Goal: Entertainment & Leisure: Browse casually

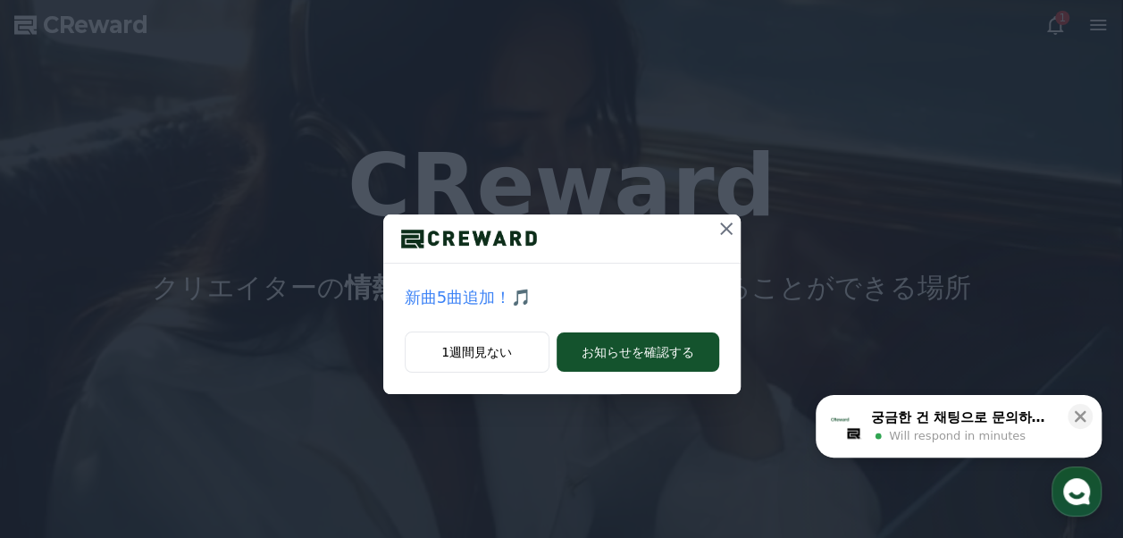
click at [719, 226] on icon at bounding box center [726, 228] width 21 height 21
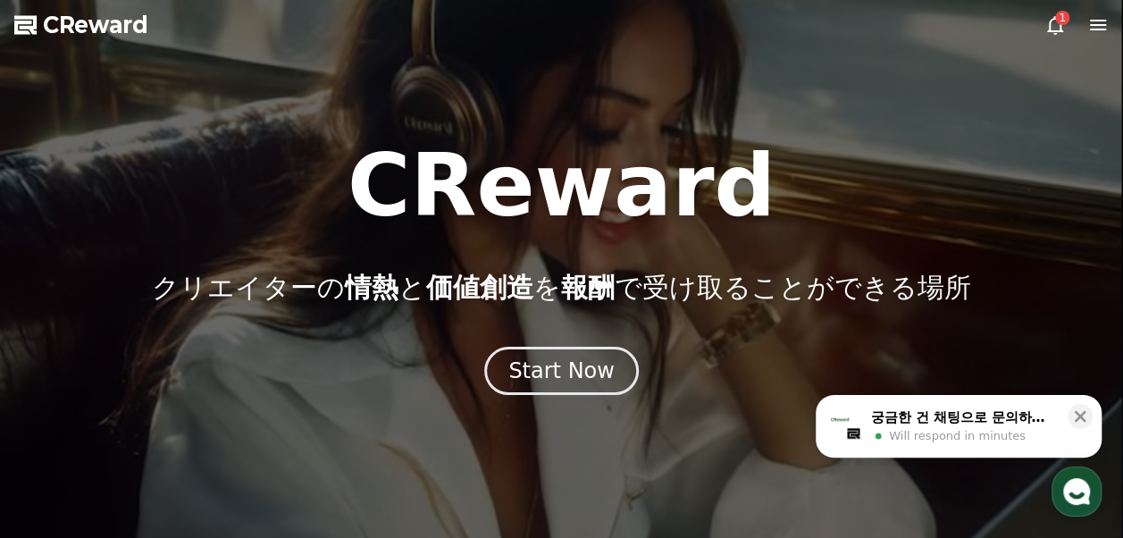
click at [1051, 28] on icon at bounding box center [1055, 24] width 21 height 21
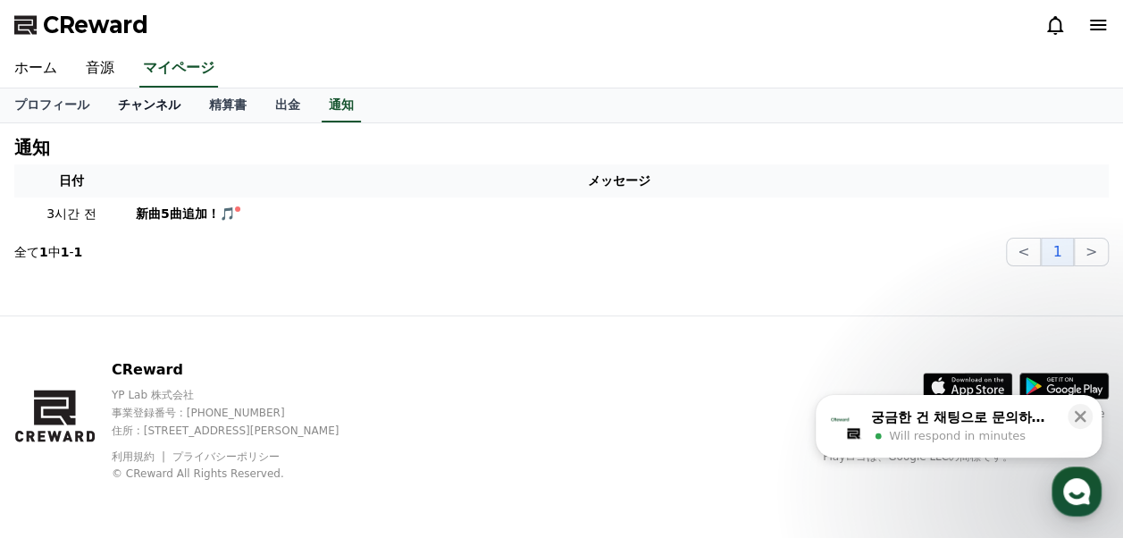
click at [141, 104] on link "チャンネル" at bounding box center [149, 105] width 91 height 34
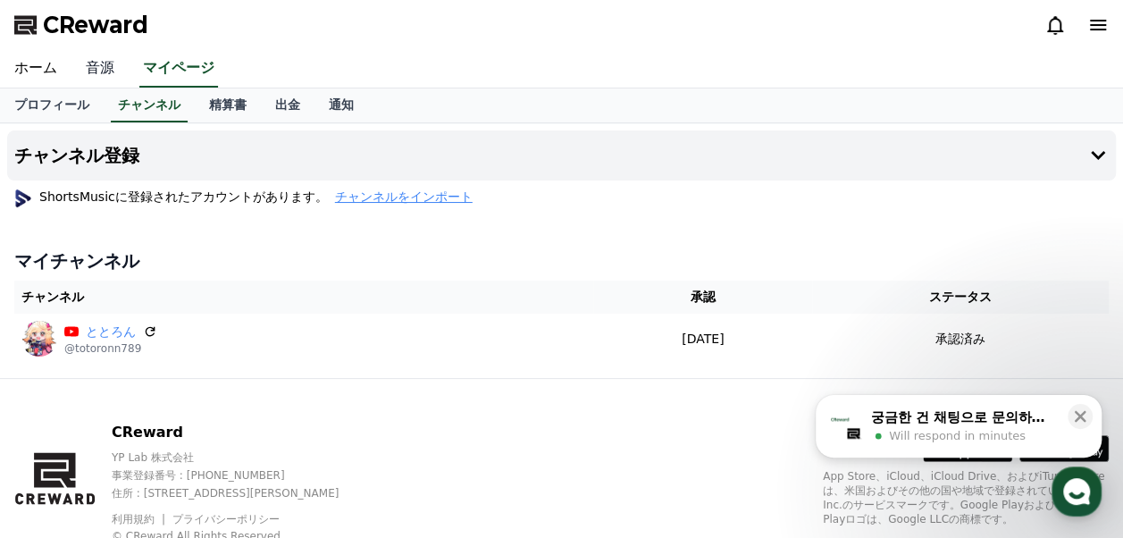
click at [94, 73] on link "音源" at bounding box center [99, 69] width 57 height 38
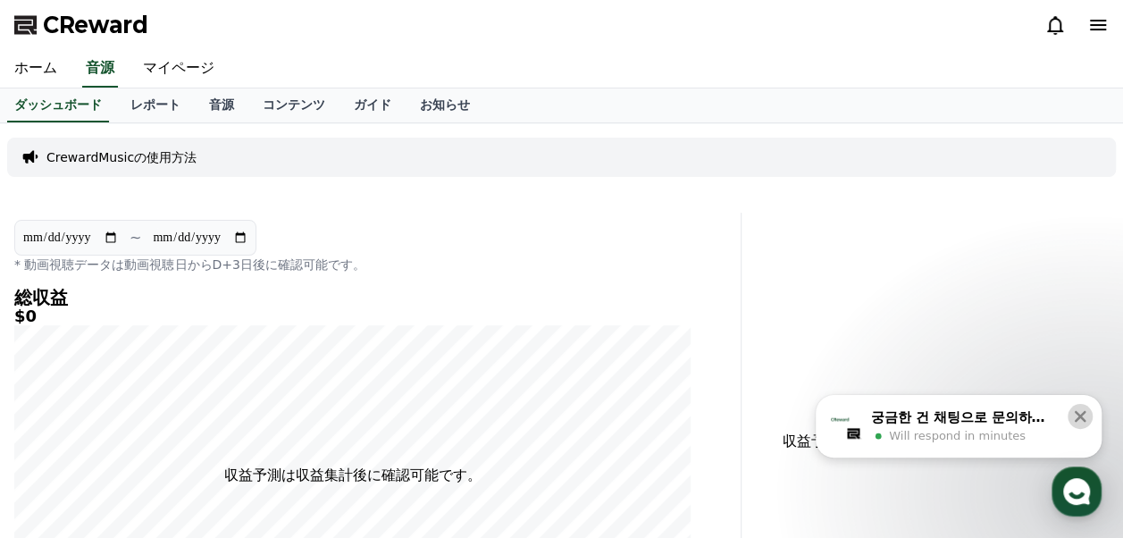
click at [1079, 416] on icon at bounding box center [1081, 417] width 12 height 12
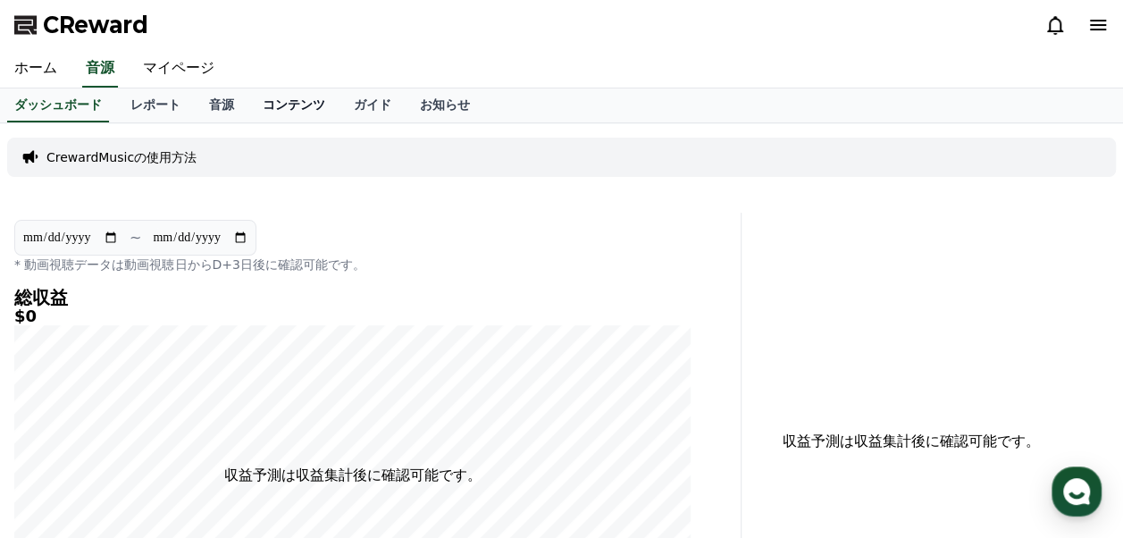
click at [265, 115] on link "コンテンツ" at bounding box center [293, 105] width 91 height 34
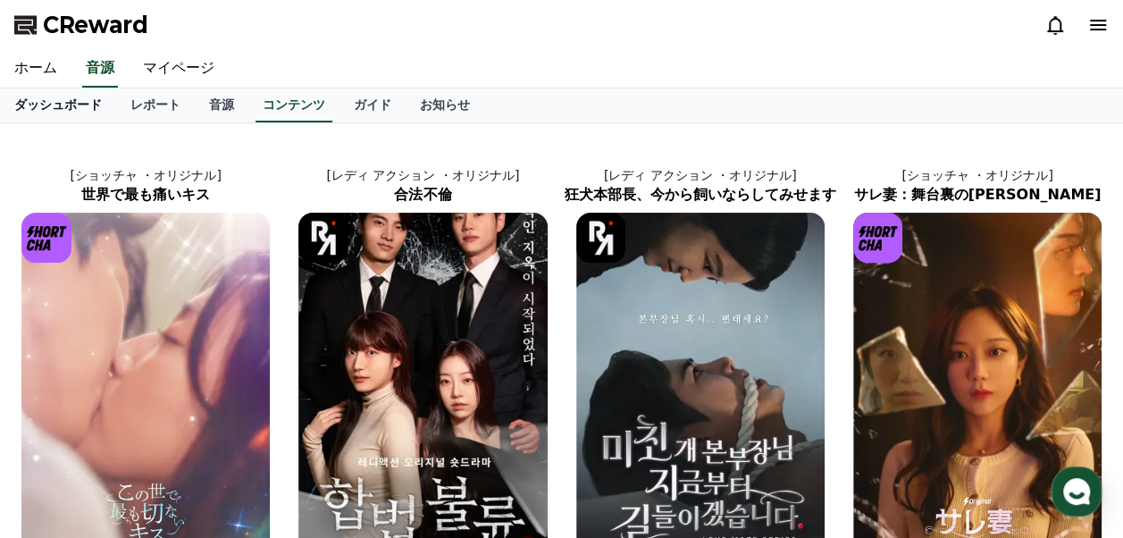
click at [63, 102] on link "ダッシュボード" at bounding box center [58, 105] width 116 height 34
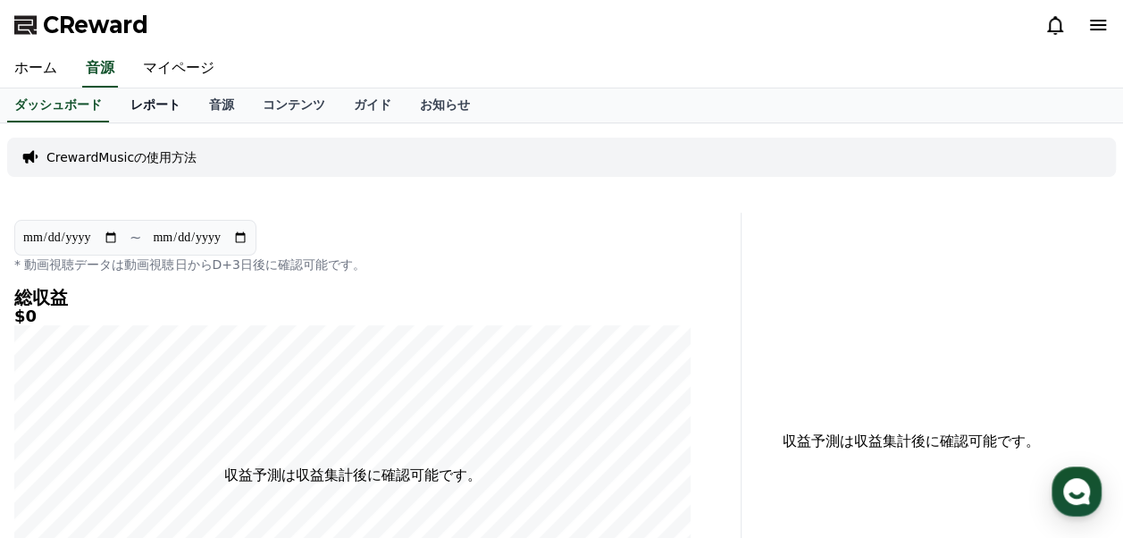
click at [133, 109] on link "レポート" at bounding box center [155, 105] width 79 height 34
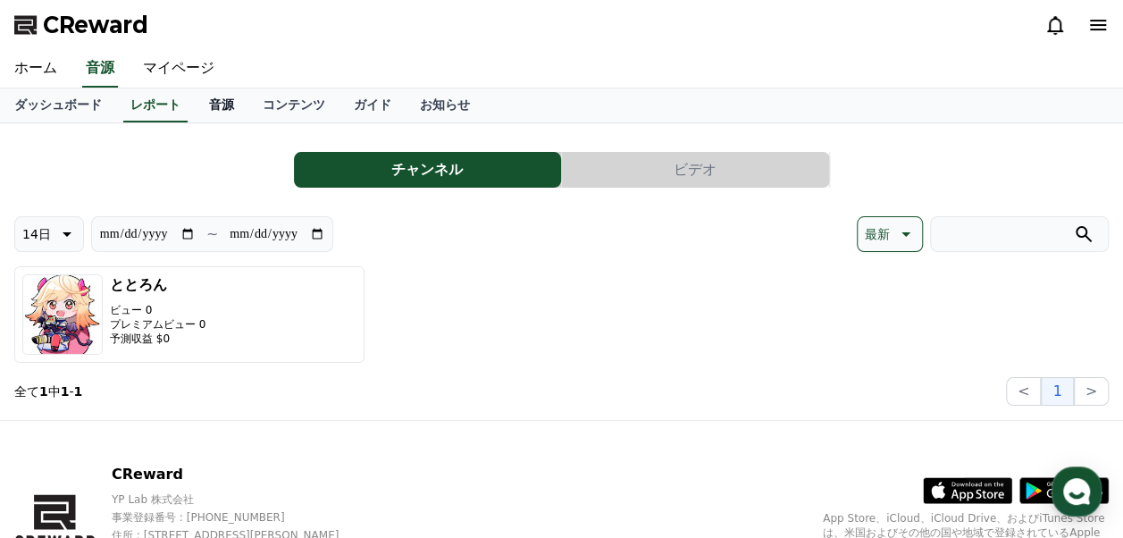
click at [195, 109] on link "音源" at bounding box center [222, 105] width 54 height 34
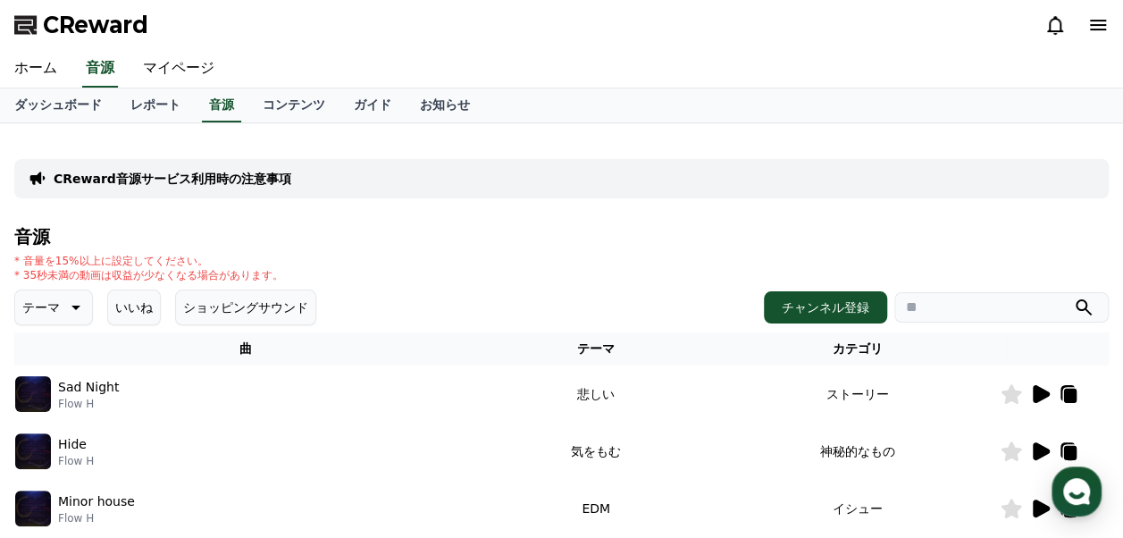
click at [71, 308] on icon at bounding box center [75, 308] width 9 height 4
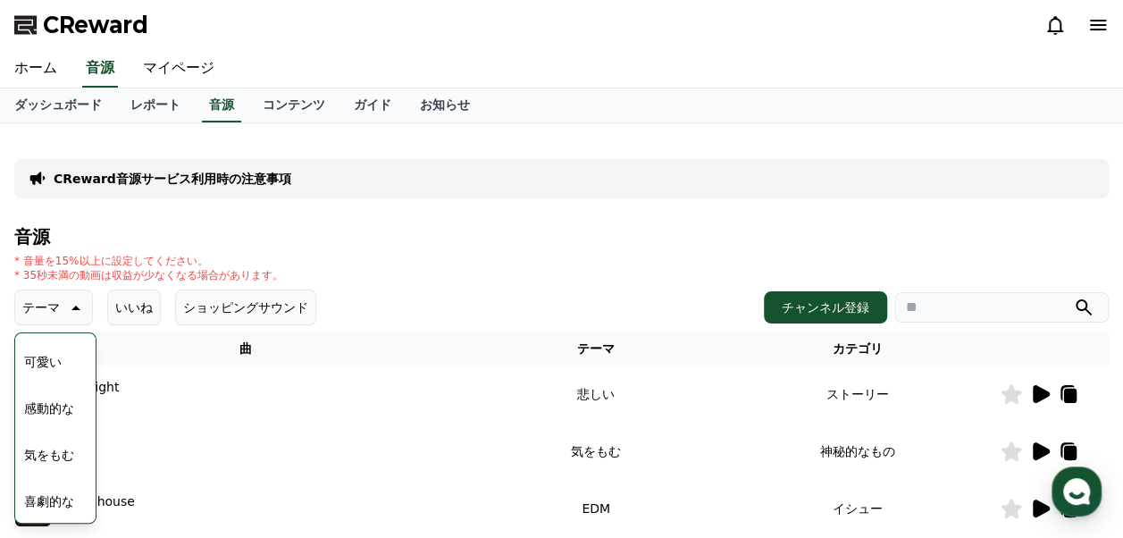
click at [43, 365] on button "可愛い" at bounding box center [43, 361] width 52 height 39
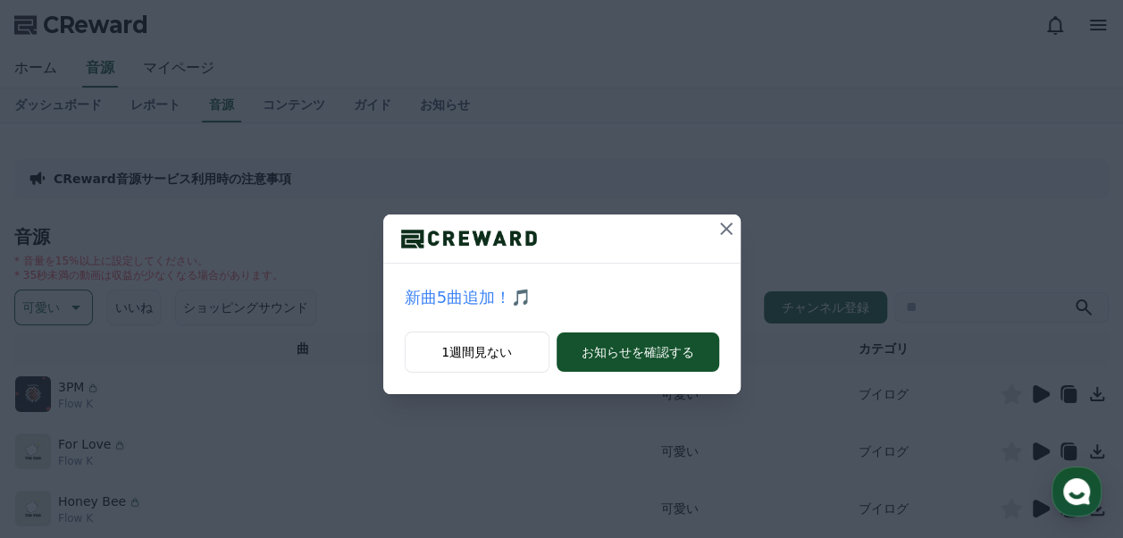
scroll to position [179, 0]
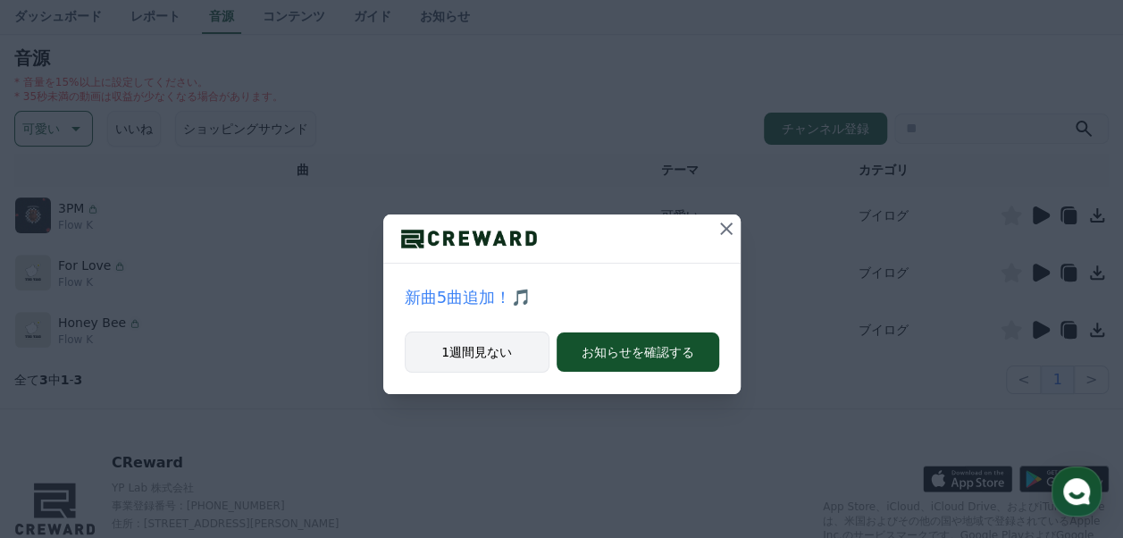
click at [512, 352] on button "1週間見ない" at bounding box center [477, 352] width 145 height 41
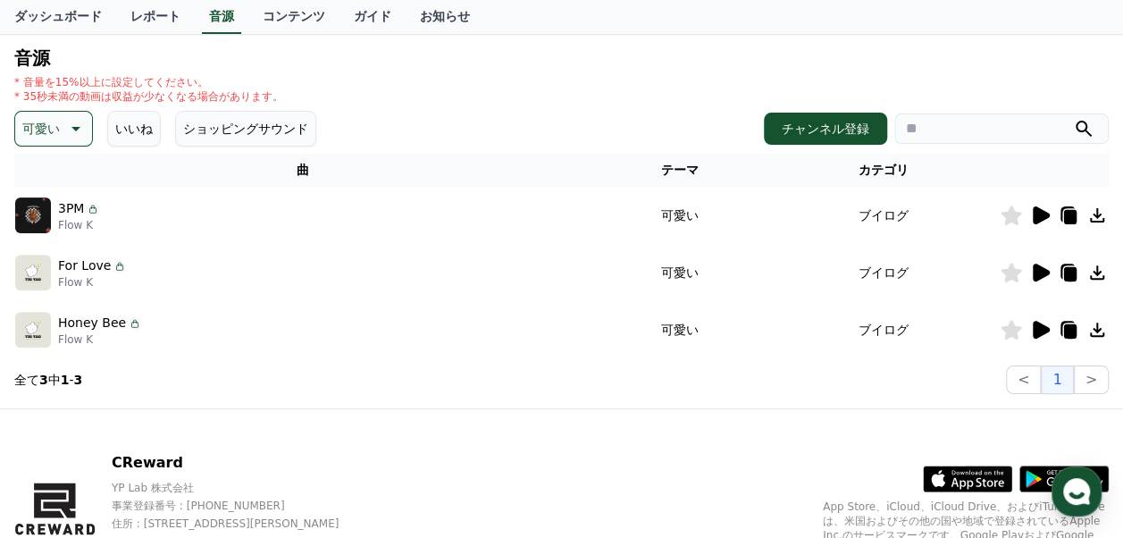
click at [1040, 219] on icon at bounding box center [1041, 215] width 17 height 18
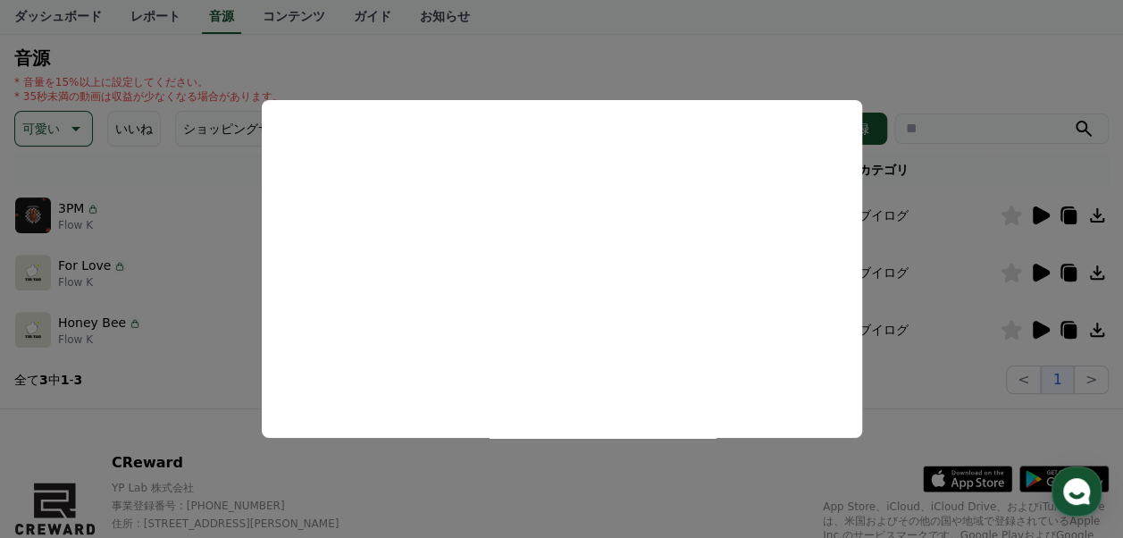
click at [944, 77] on button "close modal" at bounding box center [561, 269] width 1123 height 538
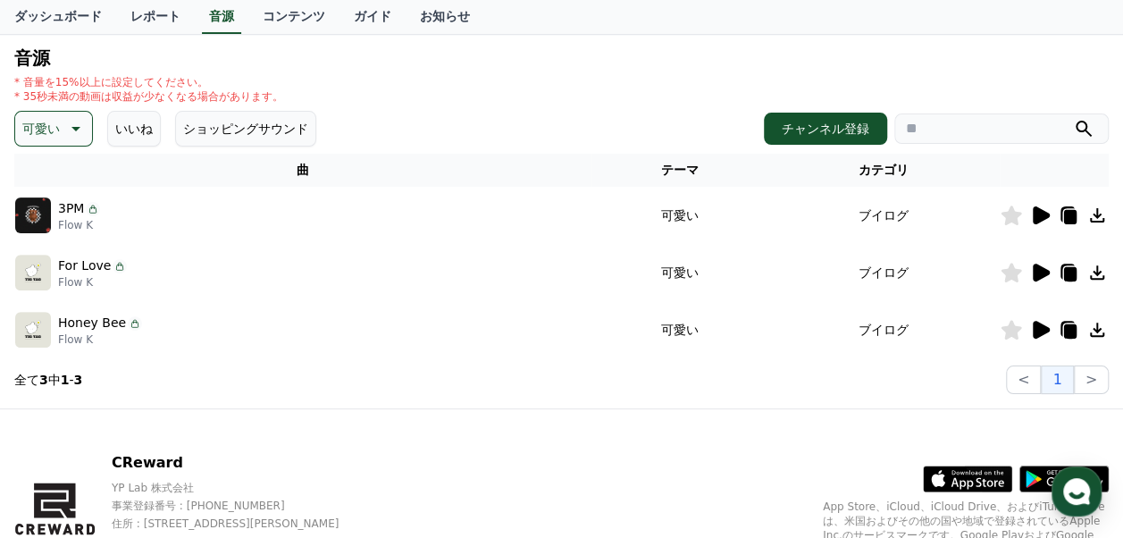
click at [1042, 272] on icon at bounding box center [1041, 273] width 17 height 18
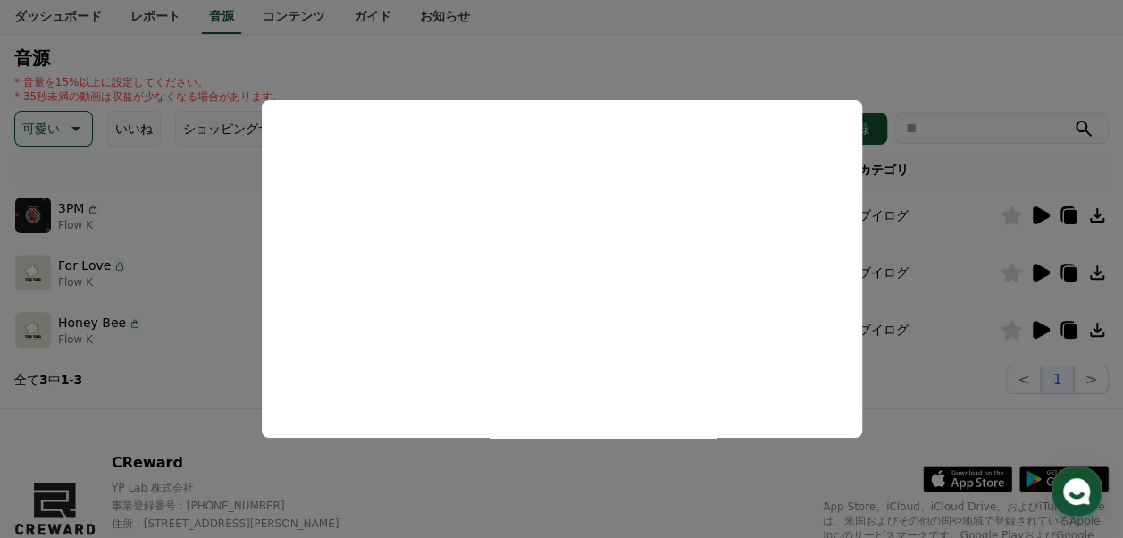
click at [811, 52] on button "close modal" at bounding box center [561, 269] width 1123 height 538
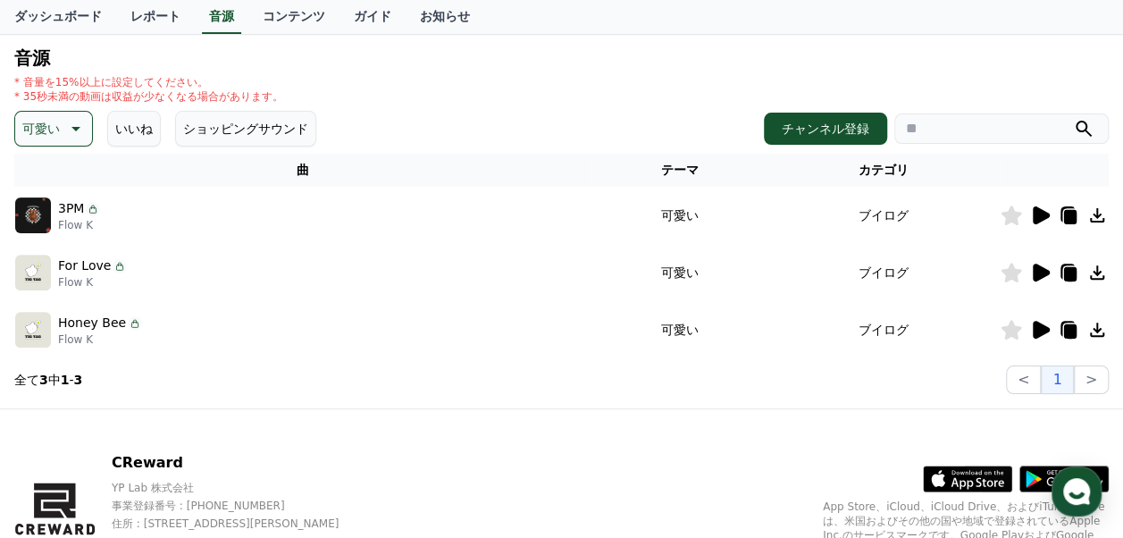
click at [1039, 334] on icon at bounding box center [1041, 330] width 17 height 18
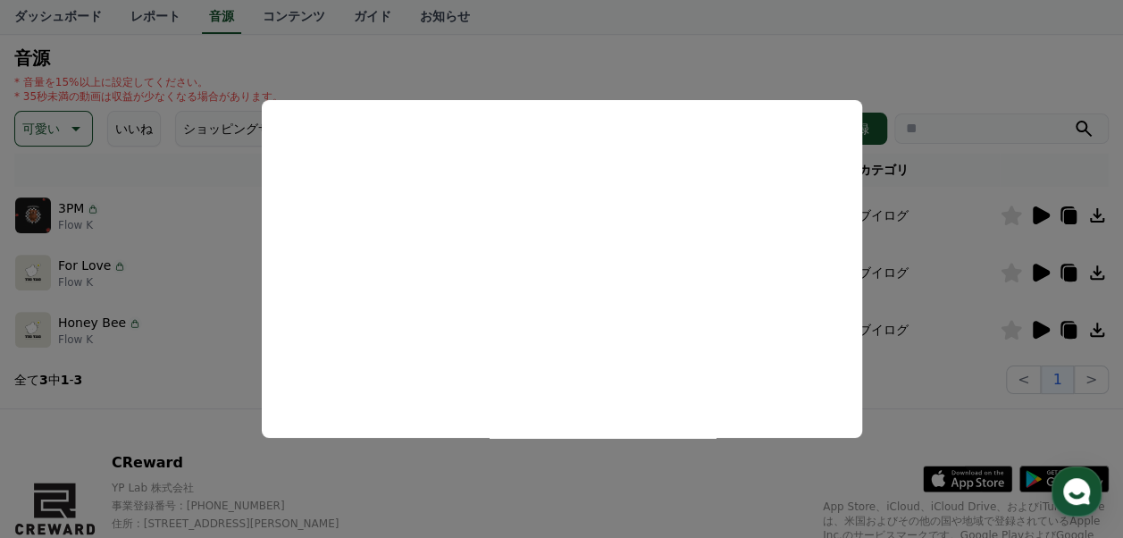
click at [682, 54] on button "close modal" at bounding box center [561, 269] width 1123 height 538
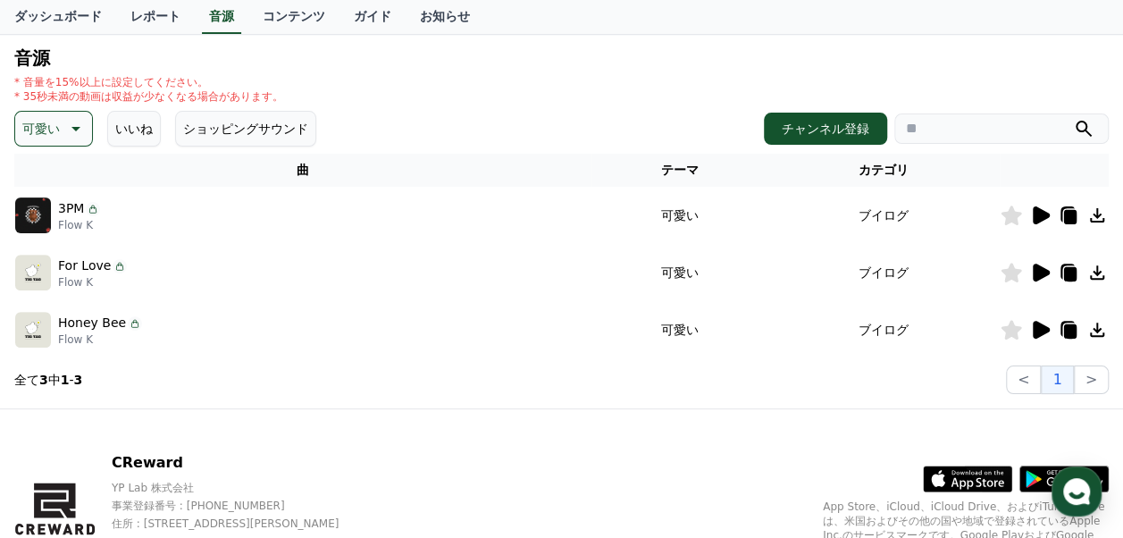
click at [142, 127] on button "いいね" at bounding box center [134, 129] width 54 height 36
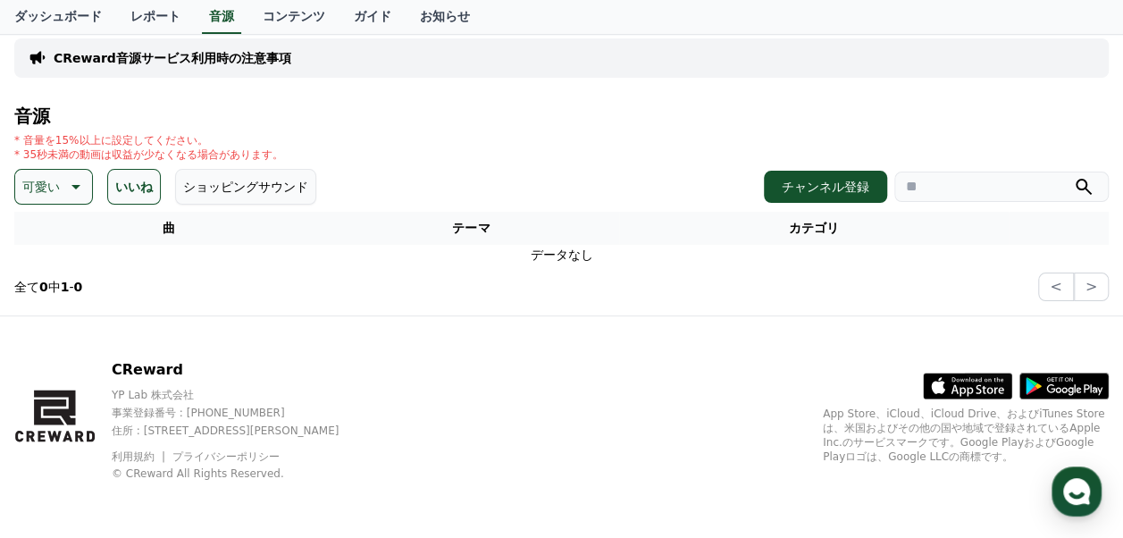
scroll to position [120, 0]
click at [222, 186] on button "ショッピングサウンド" at bounding box center [245, 188] width 141 height 36
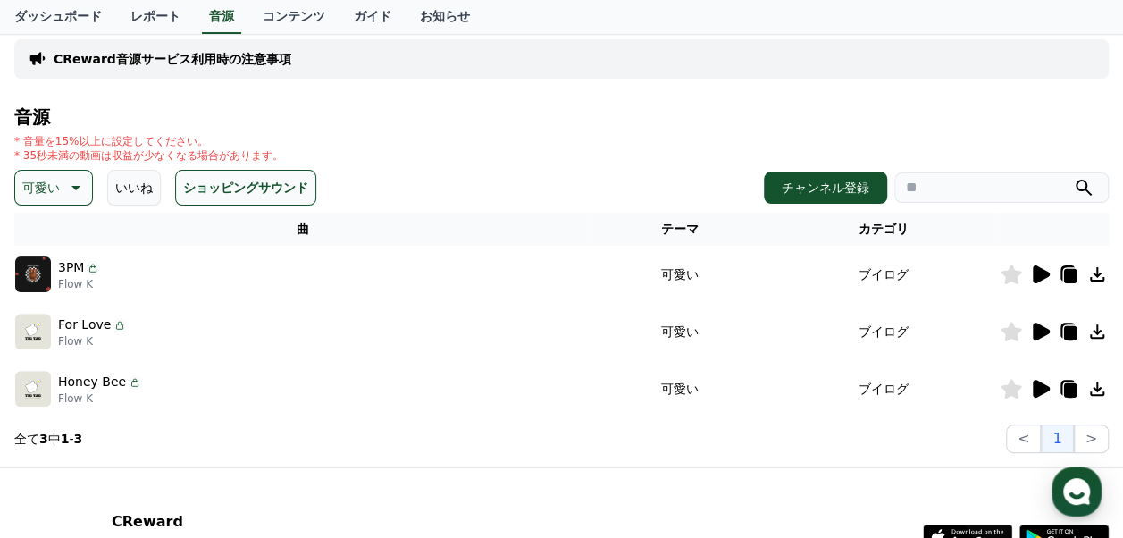
click at [59, 188] on button "可愛い" at bounding box center [53, 188] width 79 height 36
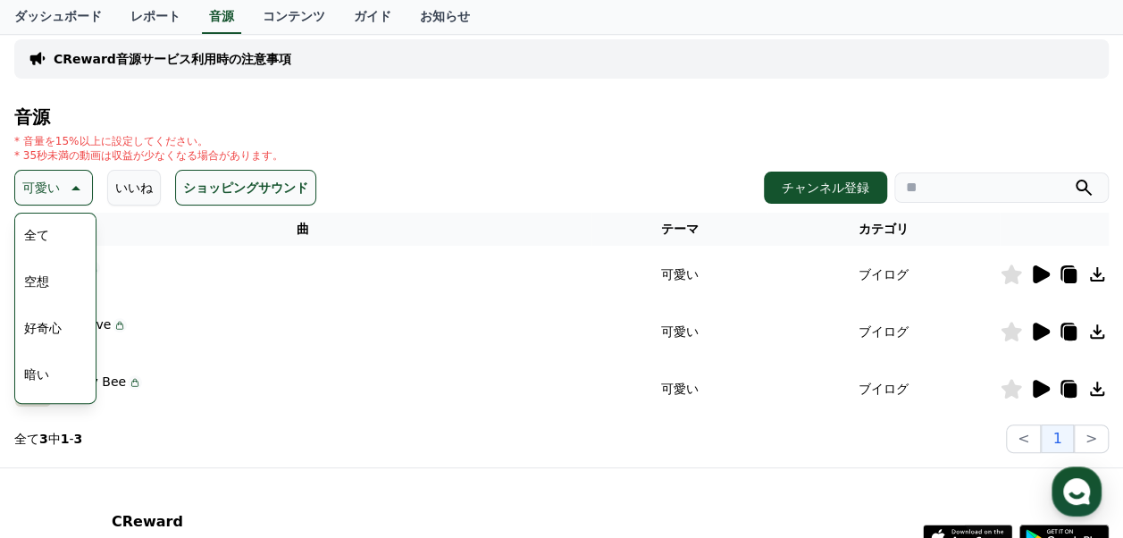
click at [263, 131] on div "音源 * 音量を15%以上に設定してください。 * 35秒未満の動画は収益が少なくなる場合があります。 可愛い テーマ 全て 空想 好奇心 暗い 明るい ポッ…" at bounding box center [561, 280] width 1095 height 346
click at [63, 182] on icon at bounding box center [73, 187] width 21 height 21
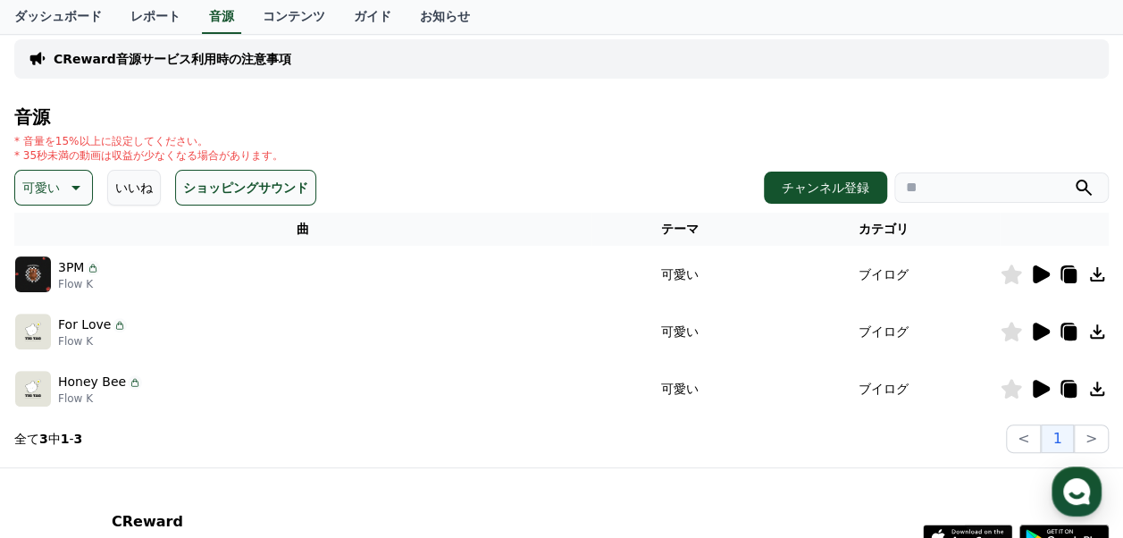
click at [321, 151] on div "* 音量を15%以上に設定してください。 * 35秒未満の動画は収益が少なくなる場合があります。" at bounding box center [561, 148] width 1095 height 29
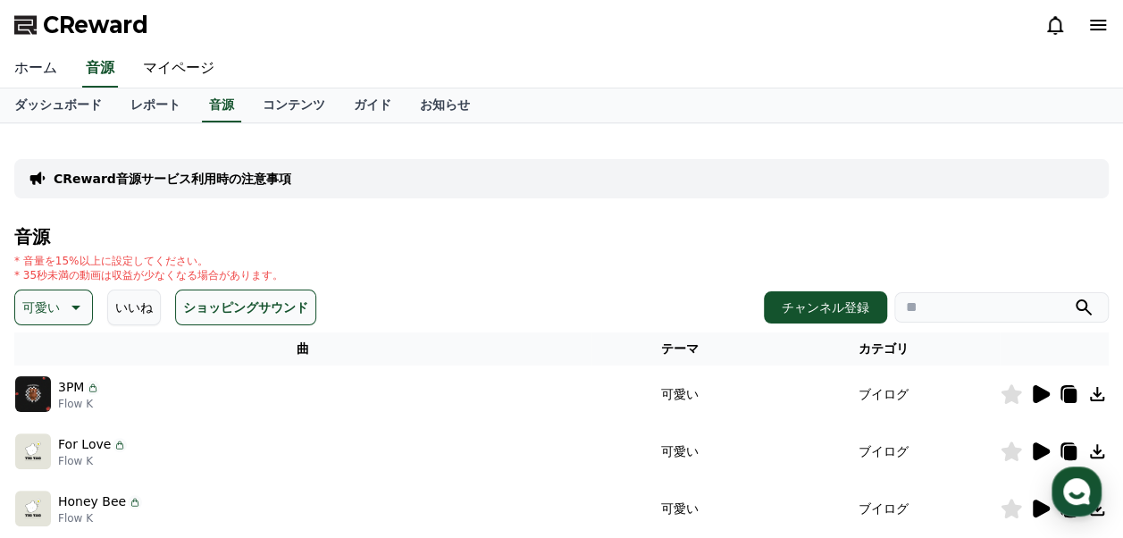
click at [32, 64] on link "ホーム" at bounding box center [35, 69] width 71 height 38
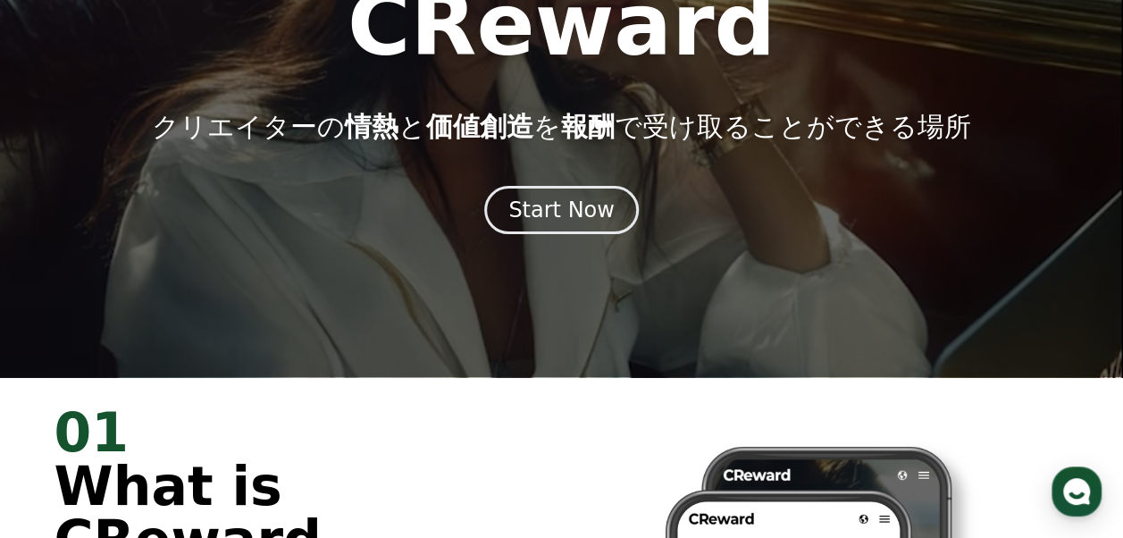
scroll to position [179, 0]
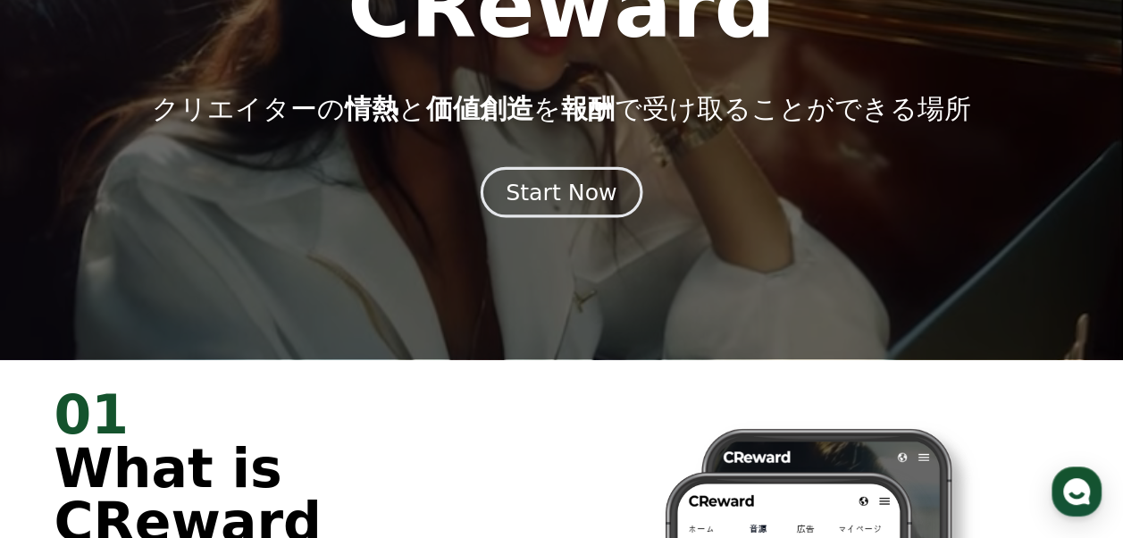
click at [599, 197] on div "Start Now" at bounding box center [561, 192] width 111 height 30
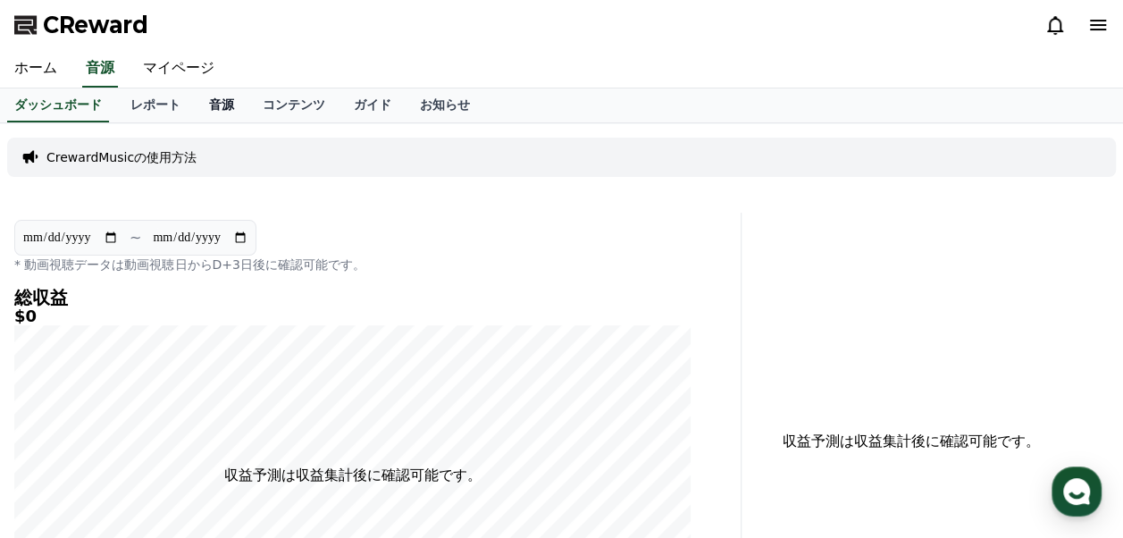
click at [198, 109] on link "音源" at bounding box center [222, 105] width 54 height 34
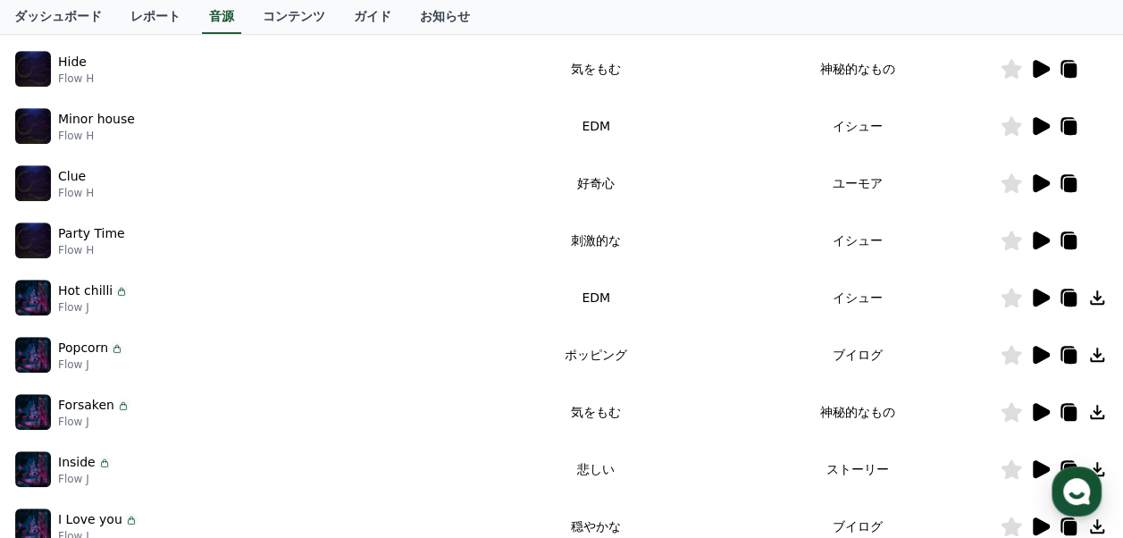
scroll to position [536, 0]
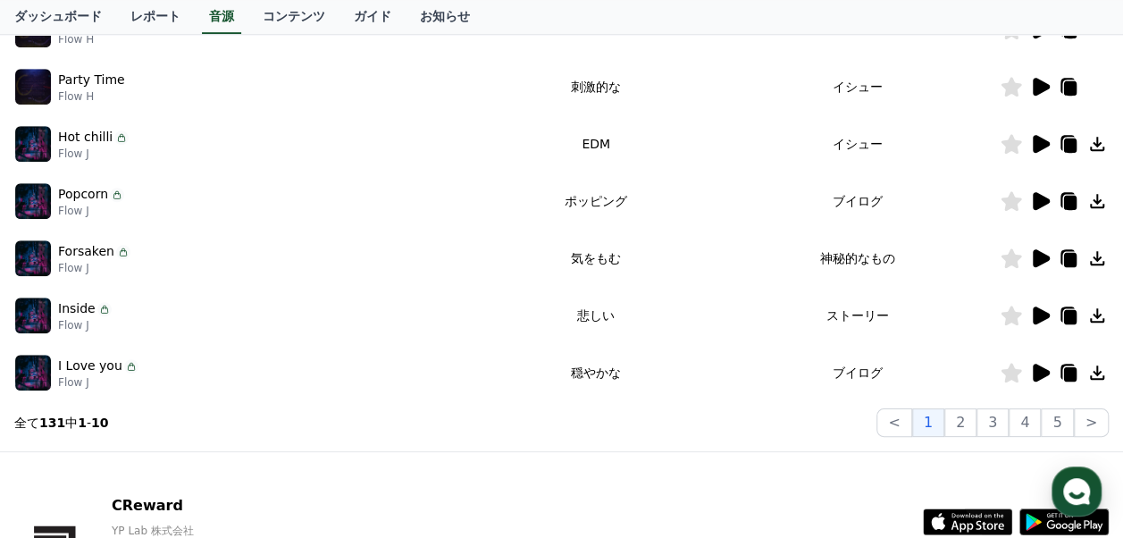
click at [1046, 371] on icon at bounding box center [1041, 373] width 17 height 18
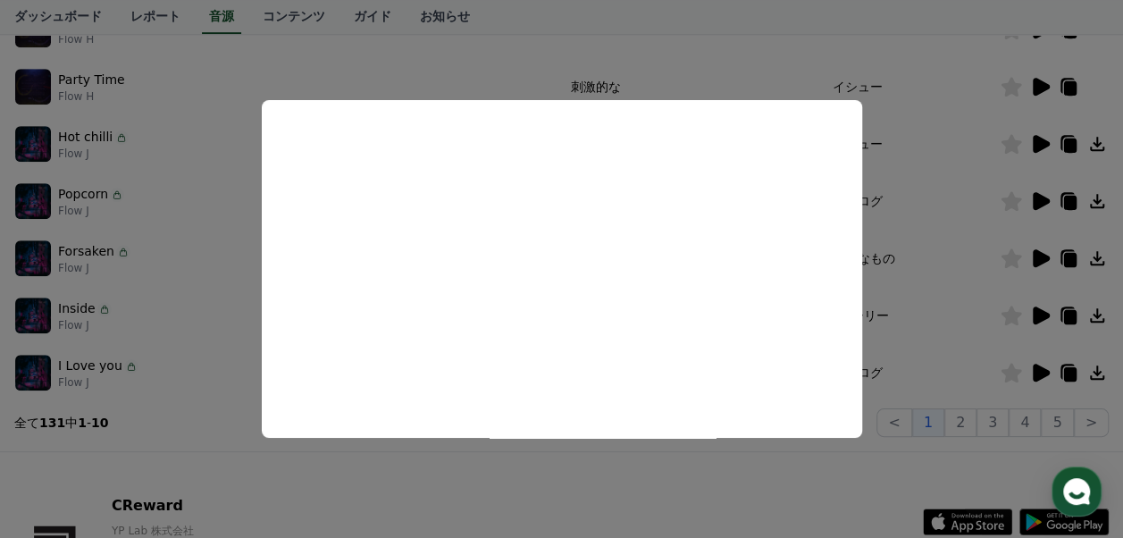
click at [935, 285] on button "close modal" at bounding box center [561, 269] width 1123 height 538
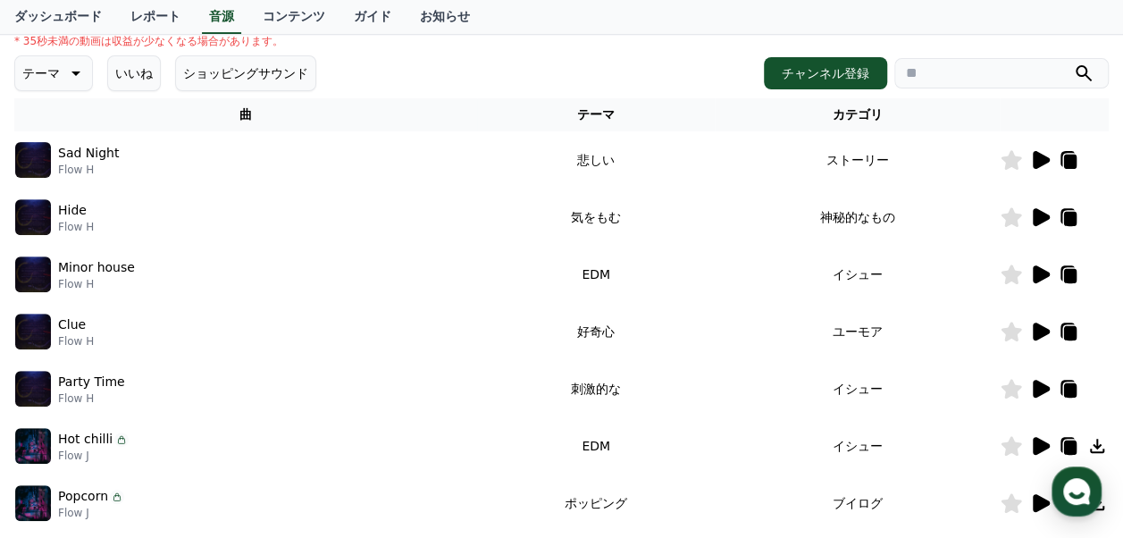
scroll to position [179, 0]
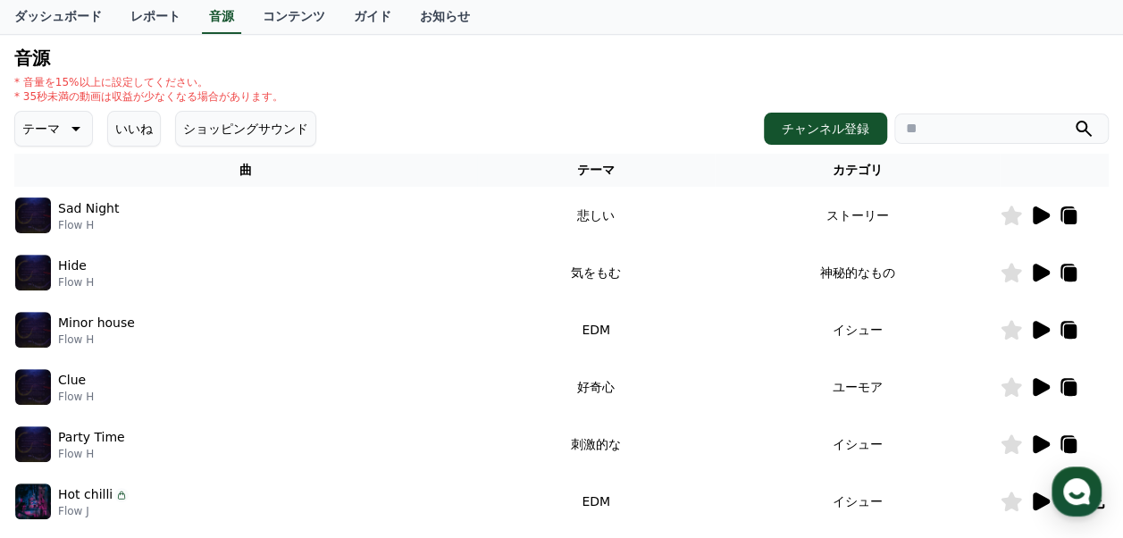
click at [71, 129] on icon at bounding box center [75, 129] width 9 height 4
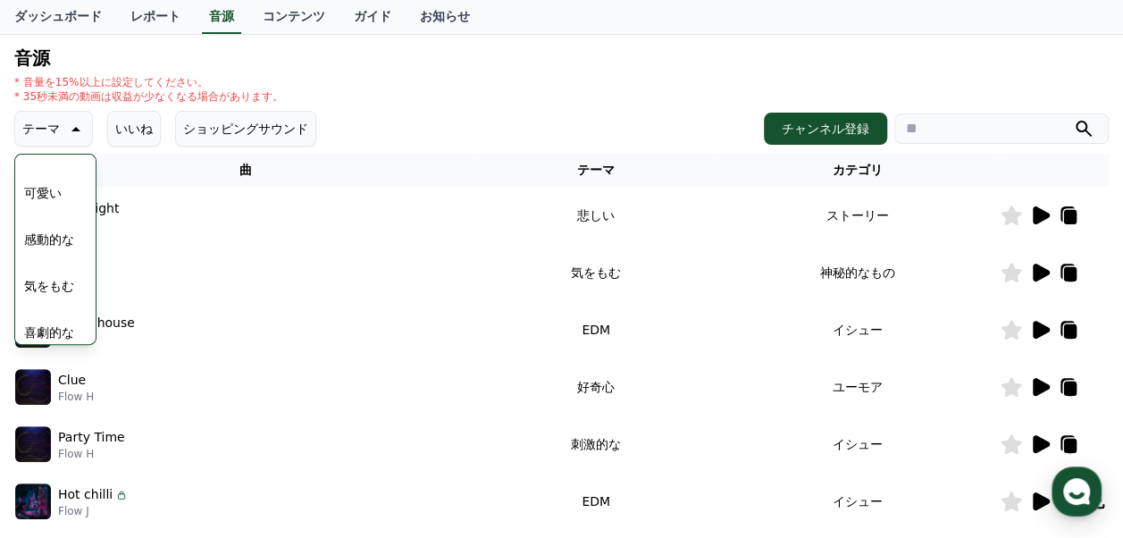
scroll to position [736, 0]
click at [47, 318] on button "喜劇的な" at bounding box center [49, 322] width 64 height 39
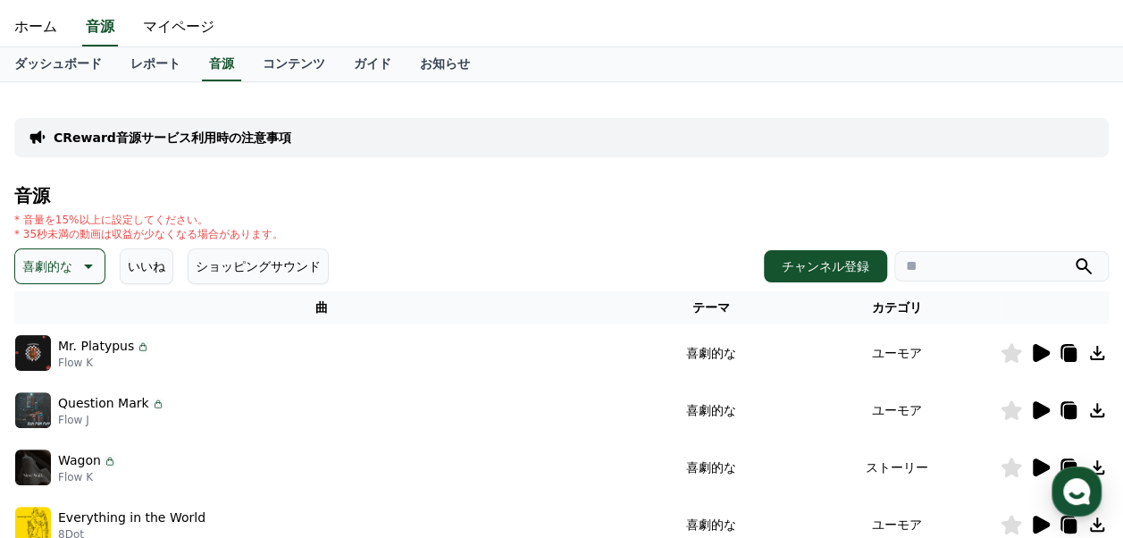
scroll to position [179, 0]
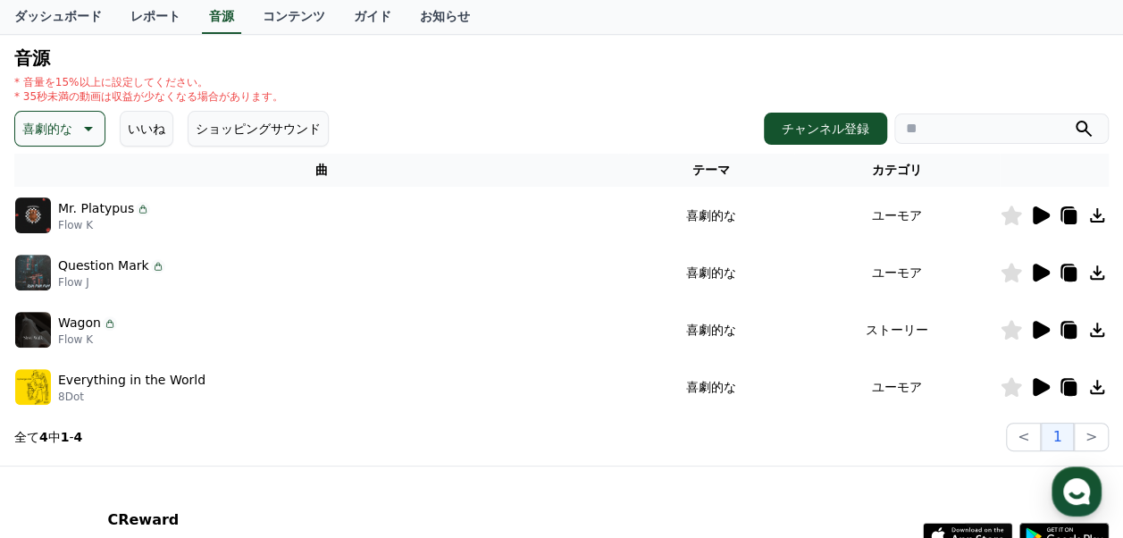
click at [1040, 216] on icon at bounding box center [1041, 215] width 17 height 18
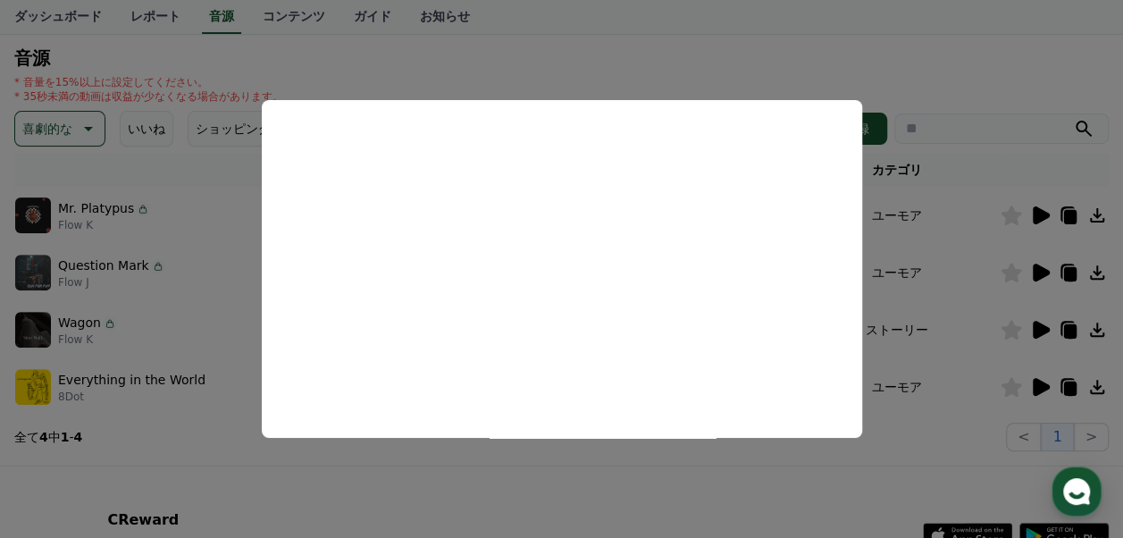
click at [937, 62] on button "close modal" at bounding box center [561, 269] width 1123 height 538
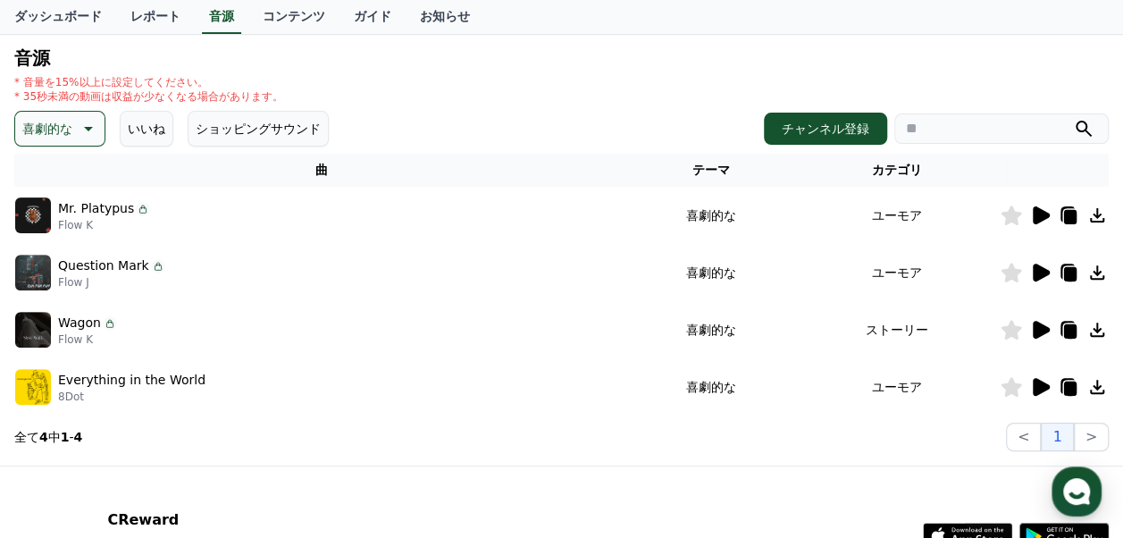
click at [1042, 273] on icon at bounding box center [1041, 273] width 17 height 18
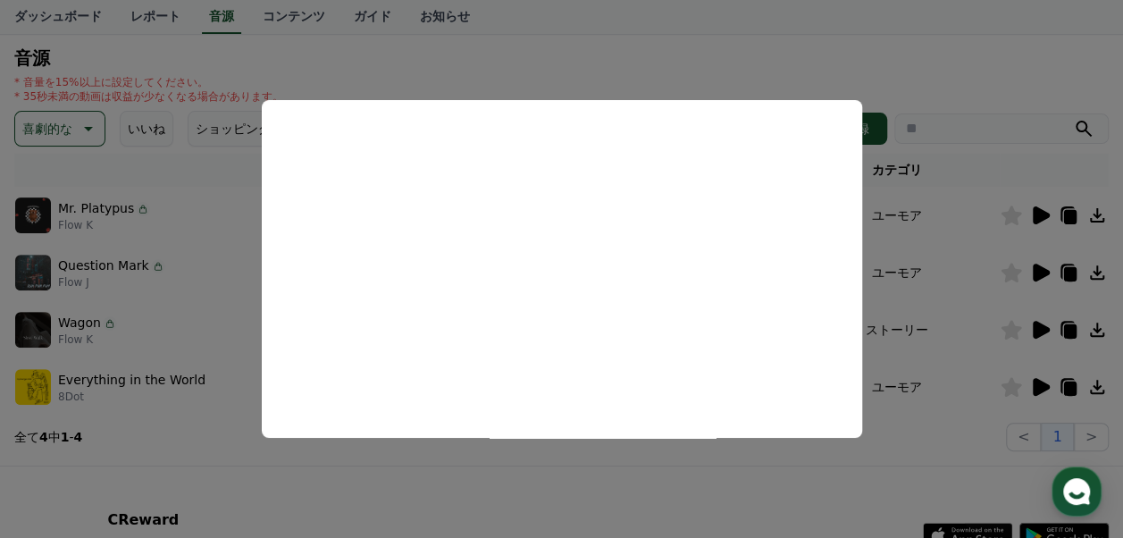
click at [945, 79] on button "close modal" at bounding box center [561, 269] width 1123 height 538
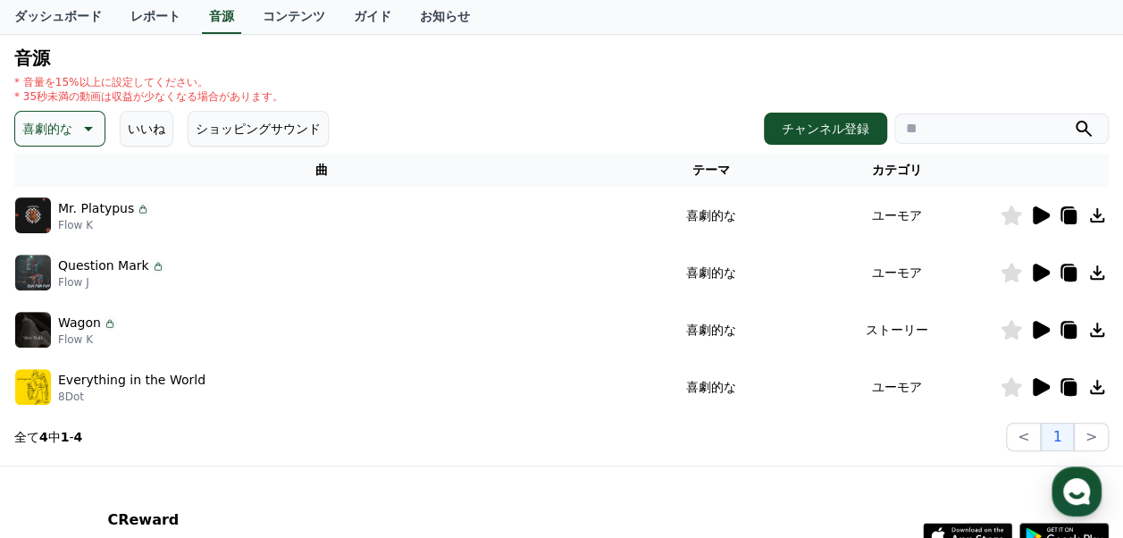
click at [1044, 333] on icon at bounding box center [1041, 330] width 17 height 18
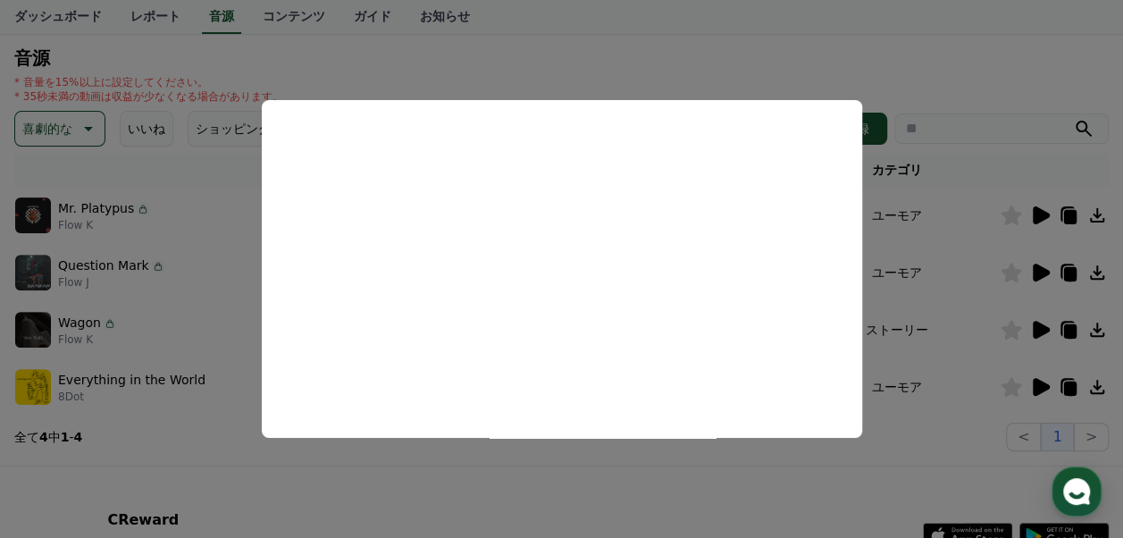
click at [912, 76] on button "close modal" at bounding box center [561, 269] width 1123 height 538
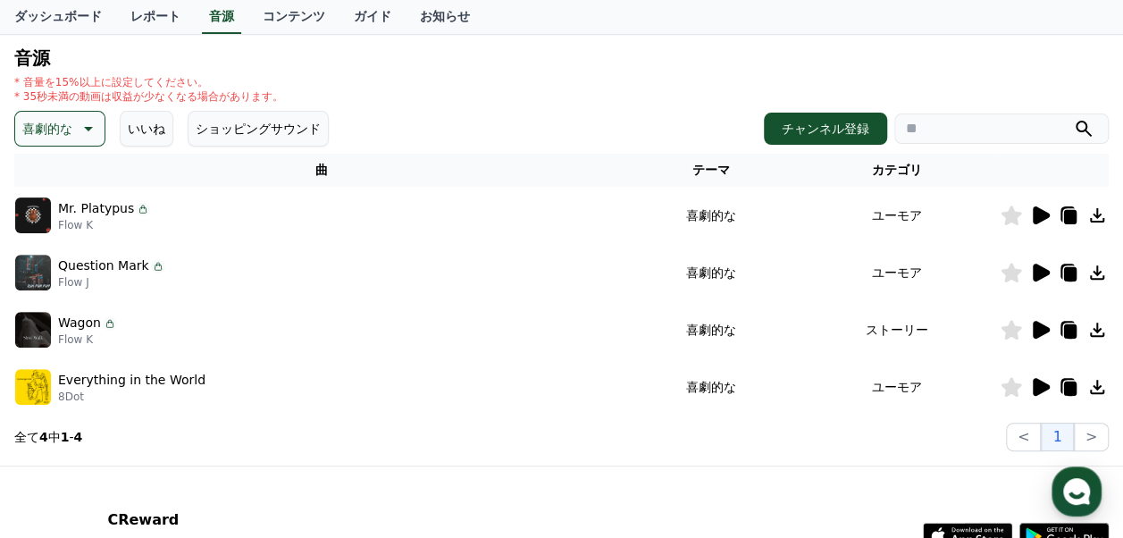
click at [1040, 391] on icon at bounding box center [1041, 387] width 17 height 18
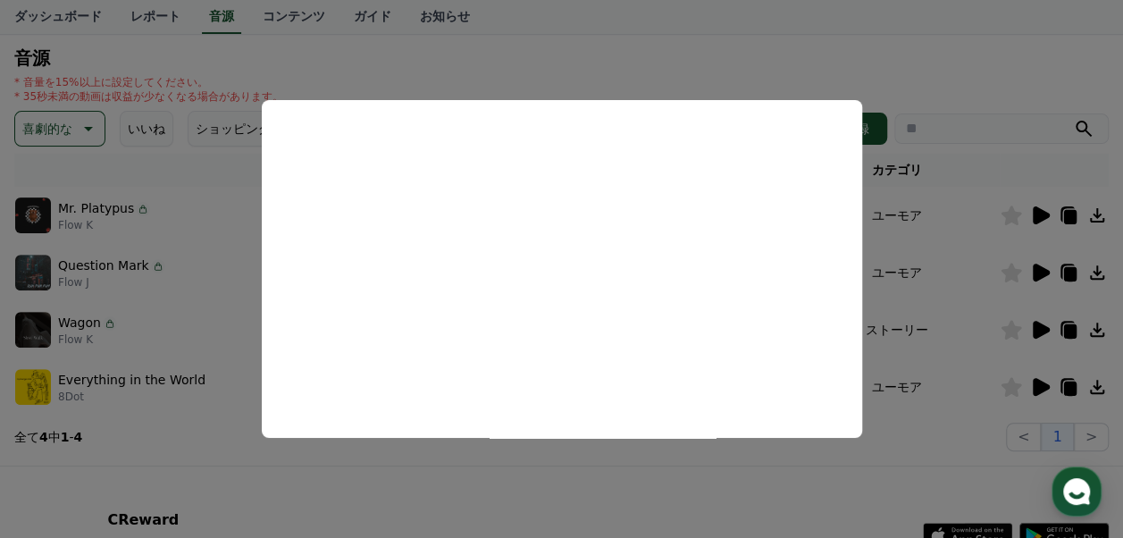
click at [851, 45] on button "close modal" at bounding box center [561, 269] width 1123 height 538
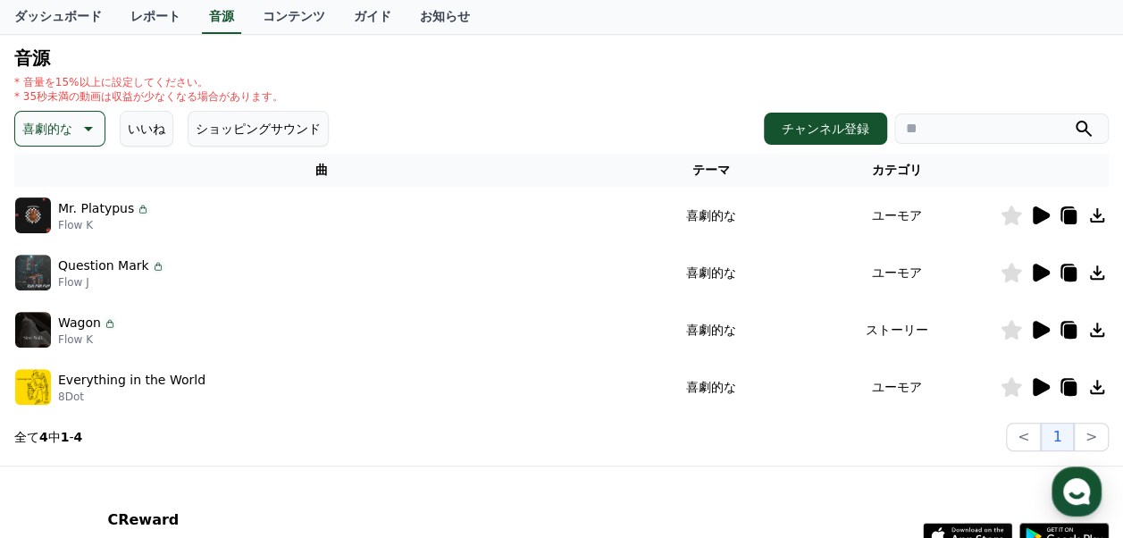
click at [88, 128] on icon at bounding box center [88, 129] width 9 height 4
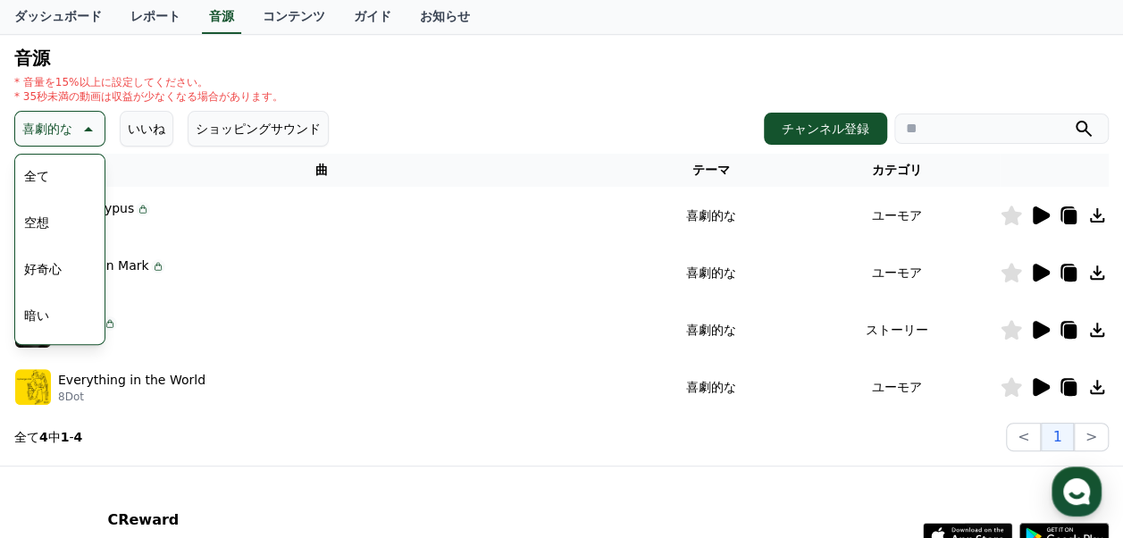
click at [45, 265] on button "好奇心" at bounding box center [43, 268] width 52 height 39
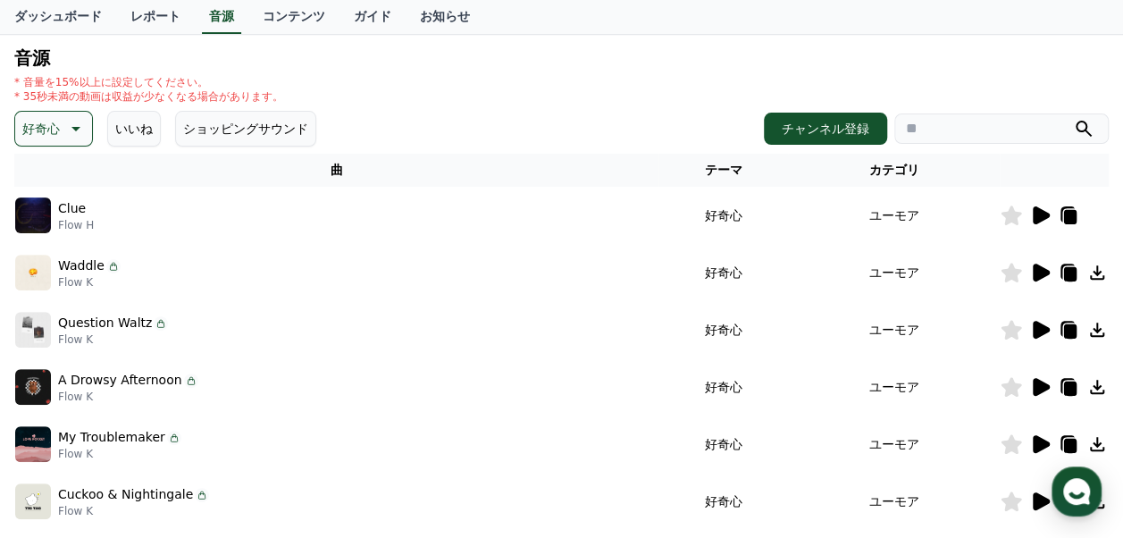
scroll to position [671, 0]
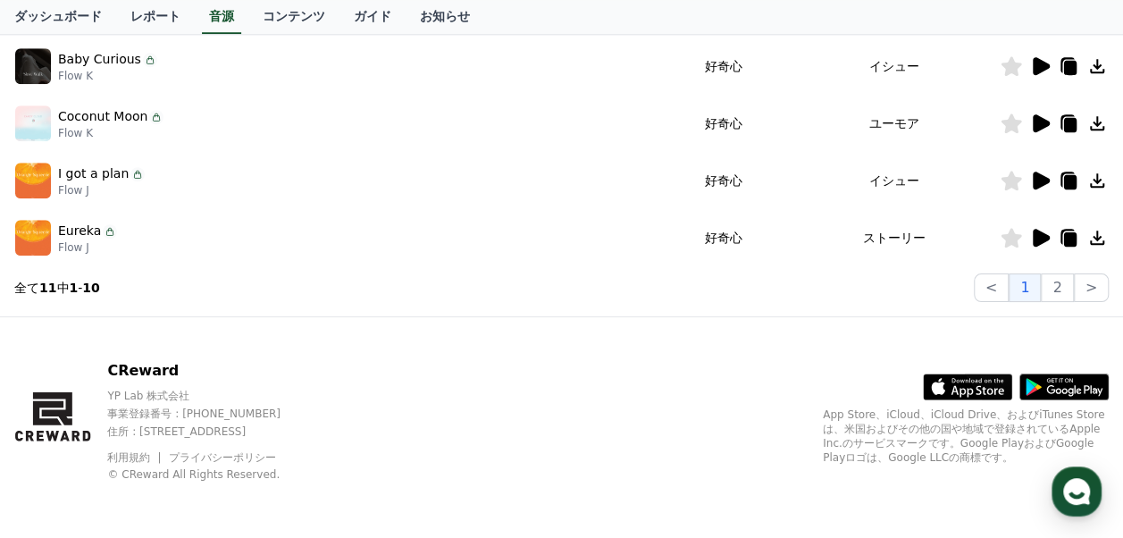
click at [1038, 238] on icon at bounding box center [1041, 238] width 17 height 18
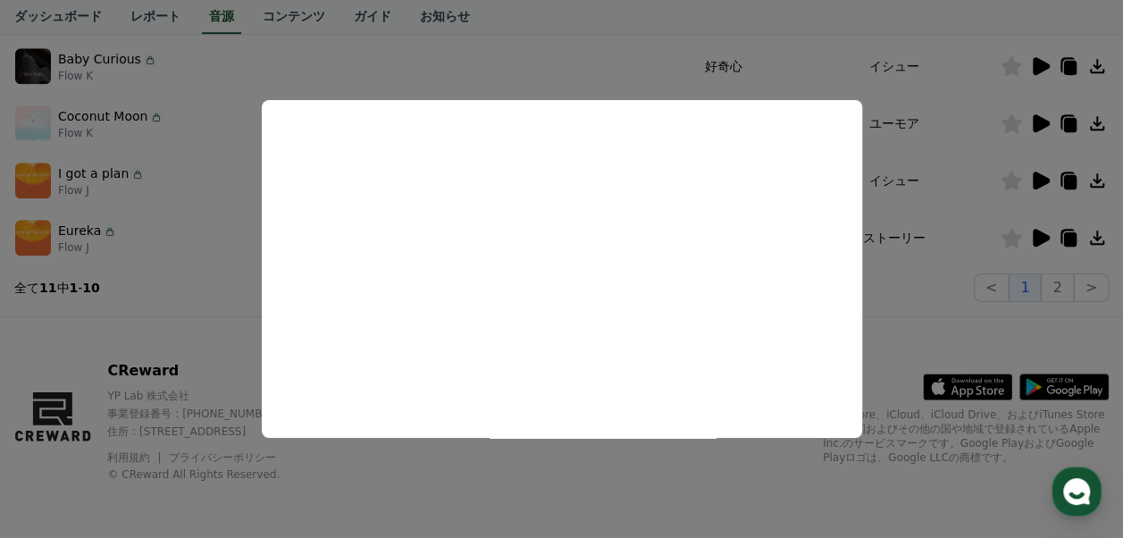
click at [211, 298] on button "close modal" at bounding box center [561, 269] width 1123 height 538
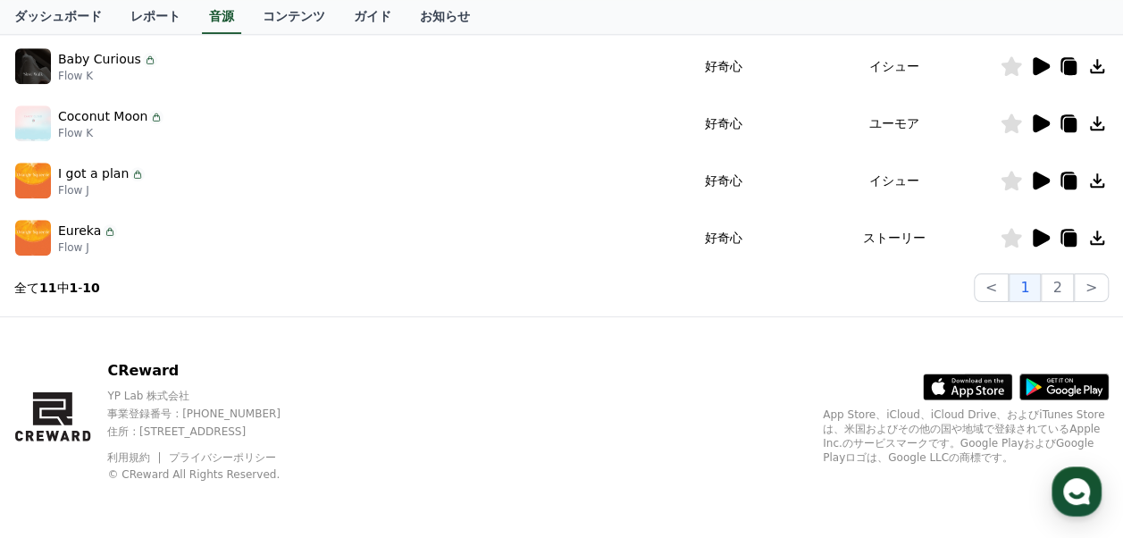
click at [1099, 242] on icon at bounding box center [1097, 238] width 14 height 14
